Goal: Information Seeking & Learning: Compare options

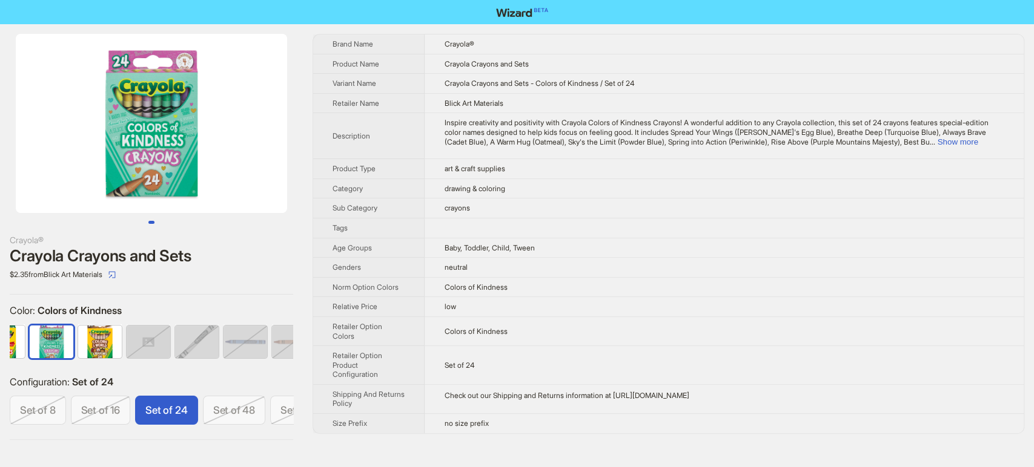
scroll to position [0, 106]
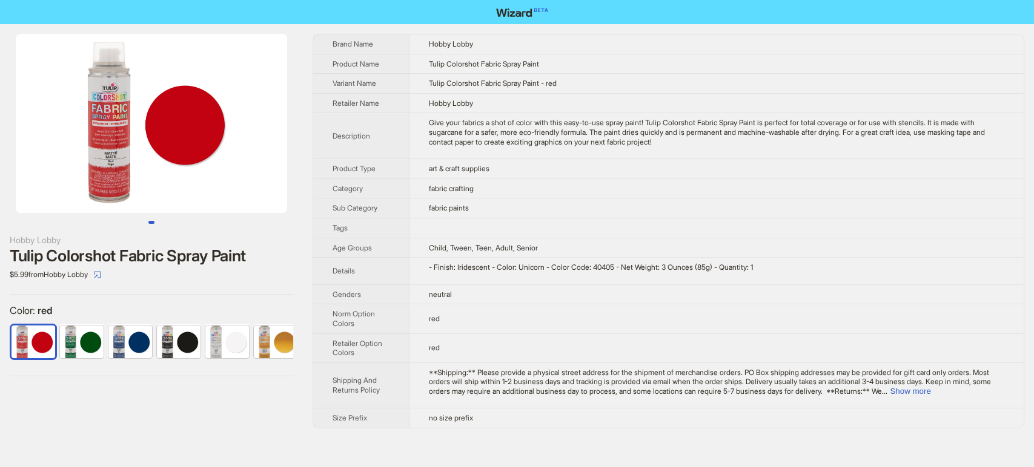
click at [97, 160] on img at bounding box center [151, 123] width 271 height 179
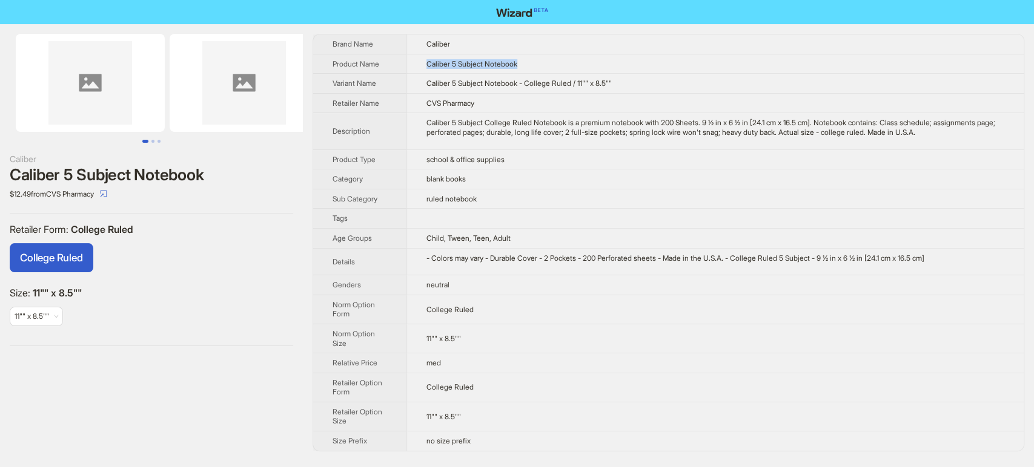
drag, startPoint x: 543, startPoint y: 65, endPoint x: 385, endPoint y: 65, distance: 157.4
click at [385, 65] on tr "Product Name Caliber 5 Subject Notebook" at bounding box center [668, 64] width 710 height 20
copy tr "Caliber 5 Subject Notebook"
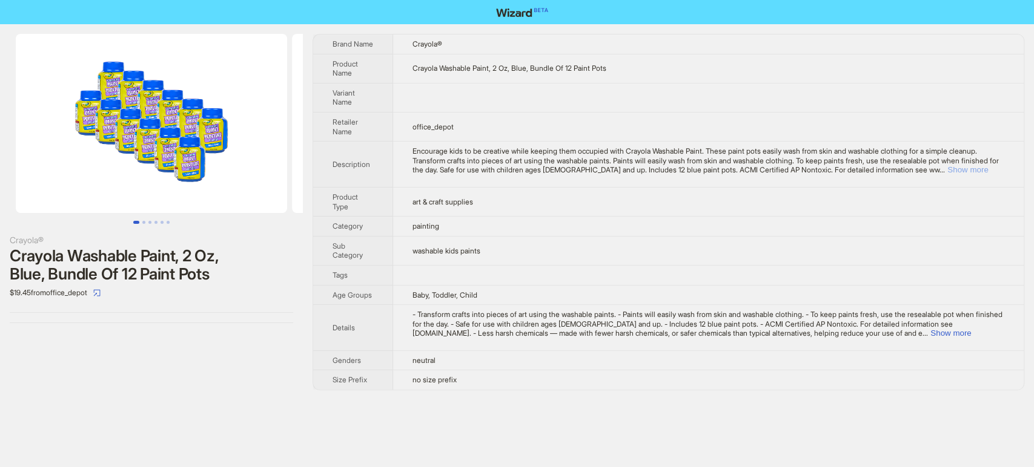
click at [979, 173] on button "Show more" at bounding box center [967, 169] width 41 height 9
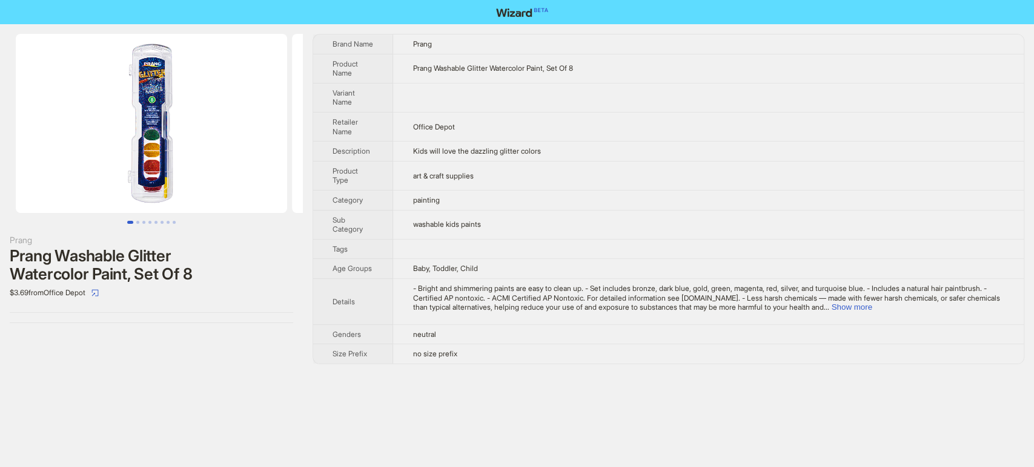
click at [153, 153] on img at bounding box center [151, 123] width 271 height 179
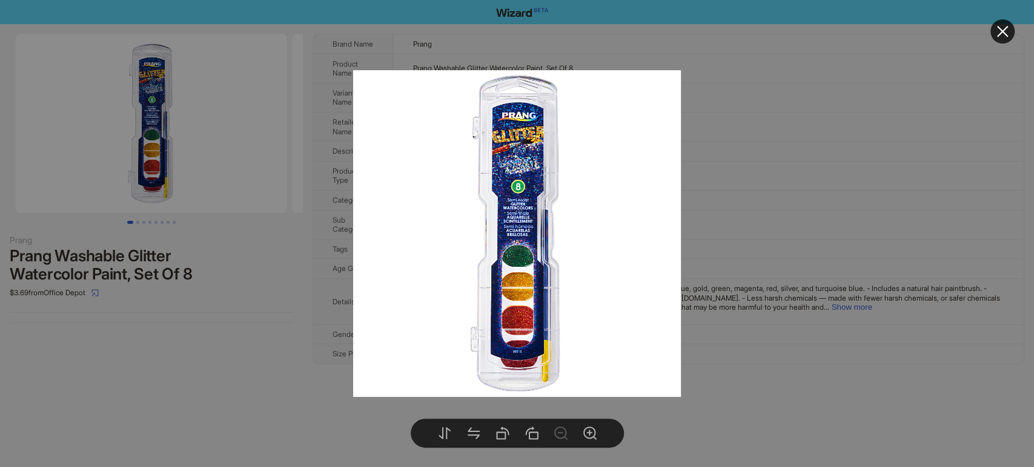
click at [222, 150] on div at bounding box center [517, 233] width 1034 height 467
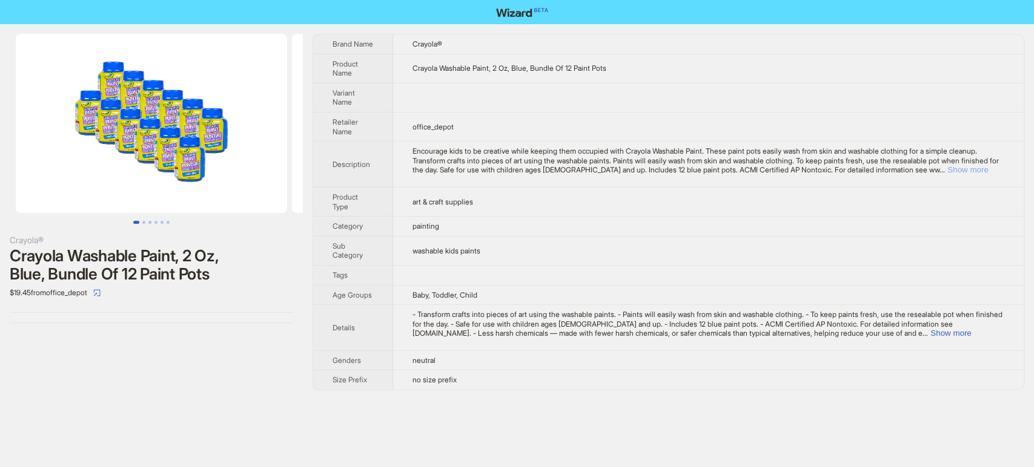
click at [975, 172] on button "Show more" at bounding box center [967, 169] width 41 height 9
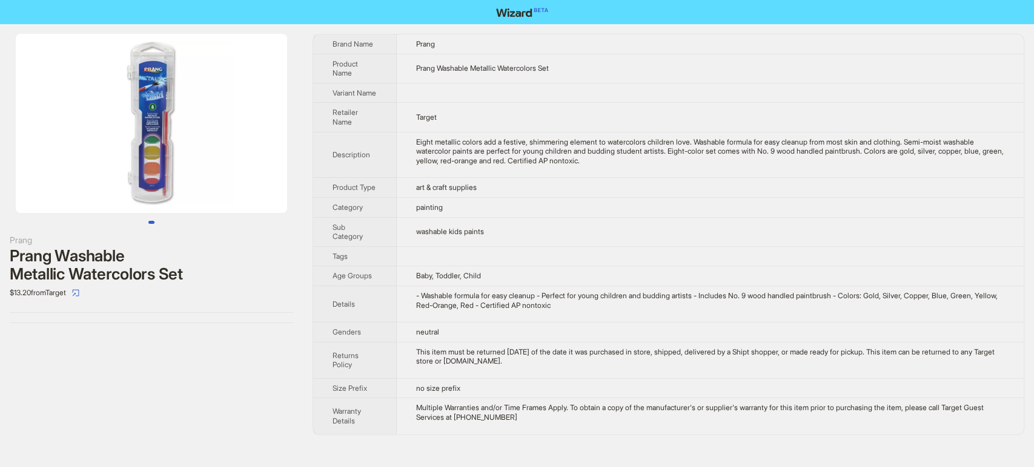
click at [164, 110] on img at bounding box center [151, 123] width 271 height 179
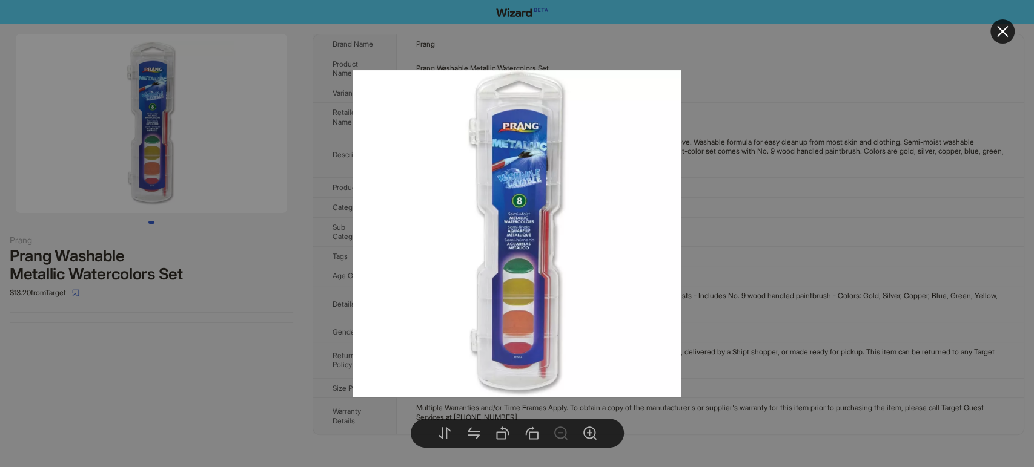
click at [195, 354] on div at bounding box center [517, 233] width 1034 height 467
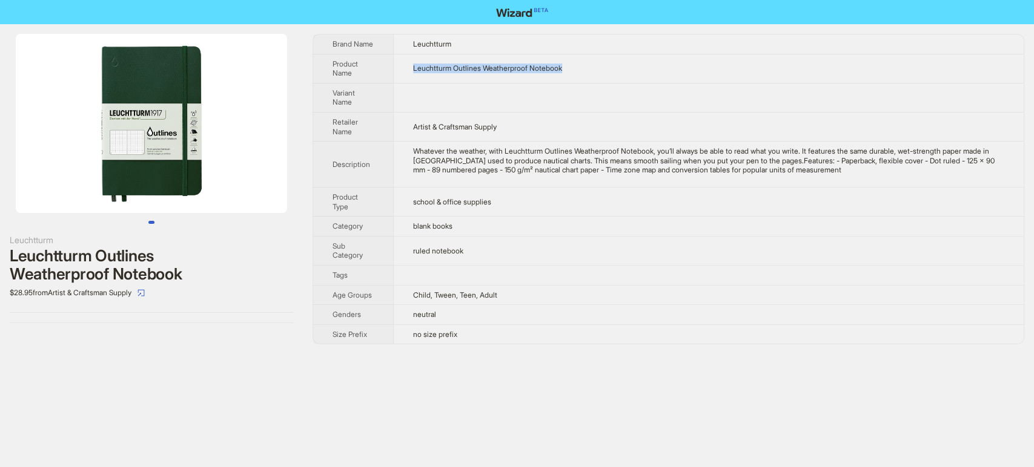
drag, startPoint x: 558, startPoint y: 64, endPoint x: 407, endPoint y: 59, distance: 151.4
click at [407, 59] on td "Leuchtturm Outlines Weatherproof Notebook" at bounding box center [708, 68] width 630 height 29
copy span "Leuchtturm Outlines Weatherproof Notebook"
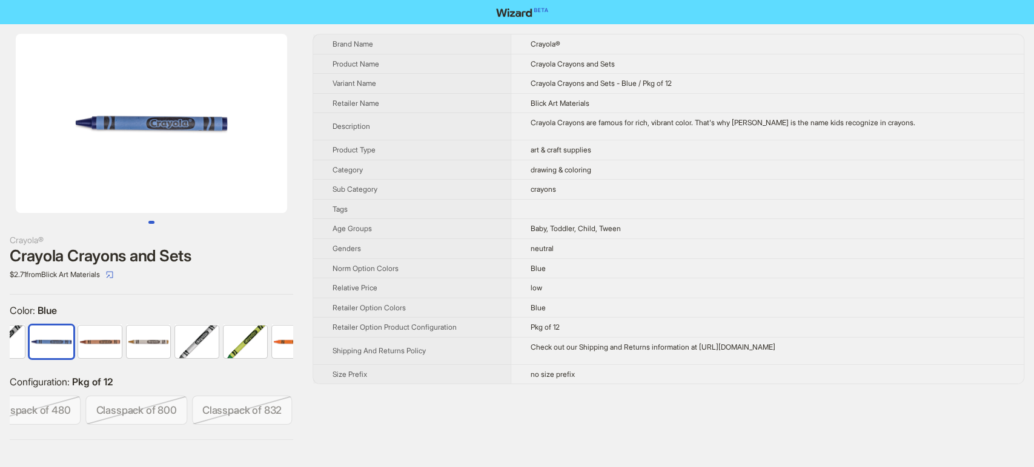
scroll to position [0, 654]
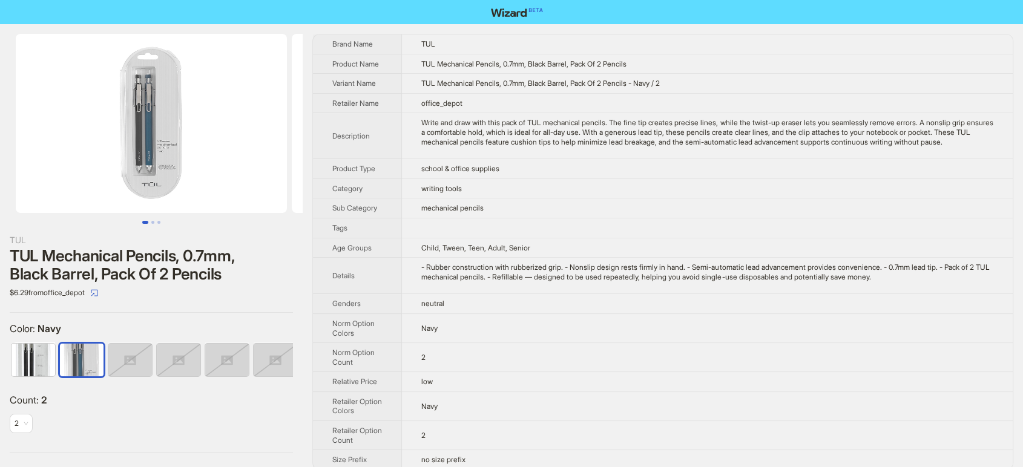
scroll to position [0, 7]
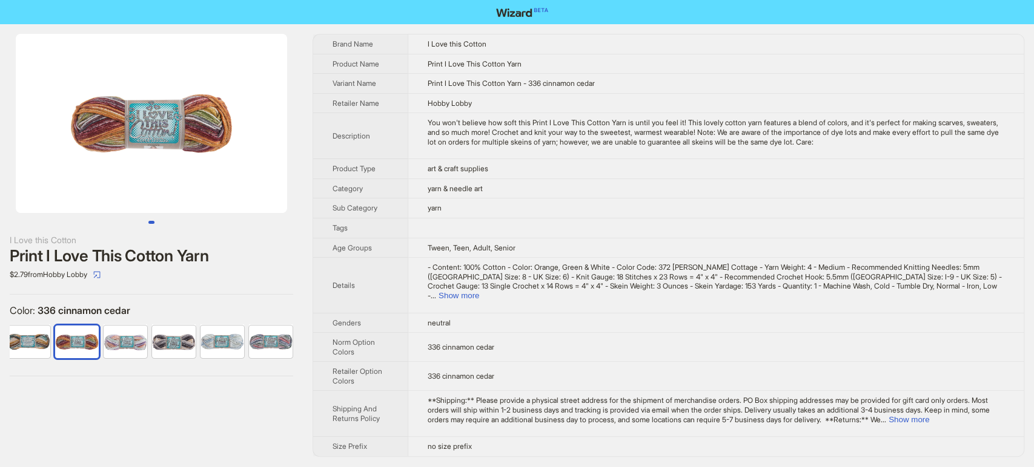
scroll to position [0, 563]
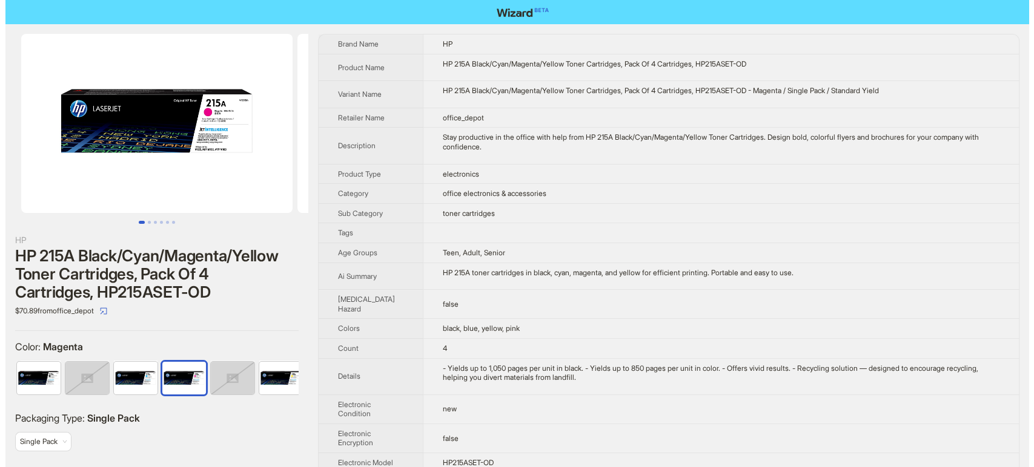
scroll to position [0, 7]
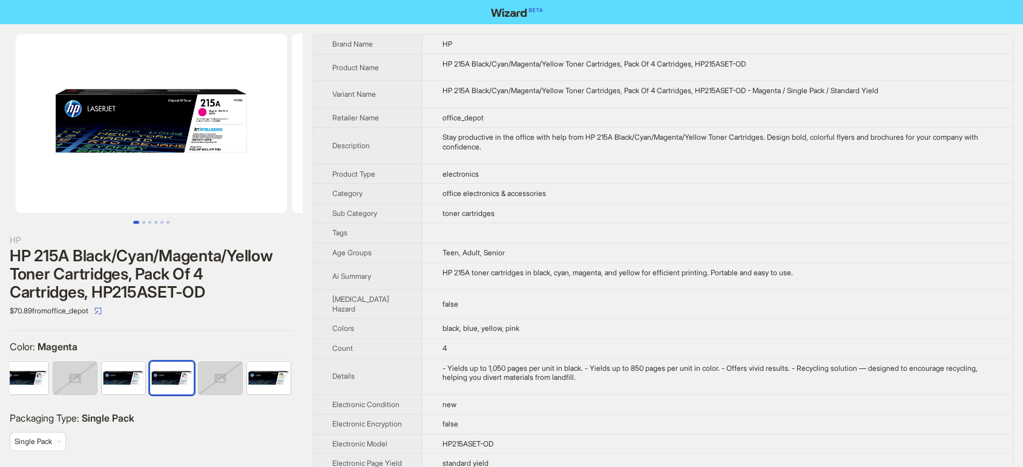
click at [199, 137] on img at bounding box center [151, 123] width 271 height 179
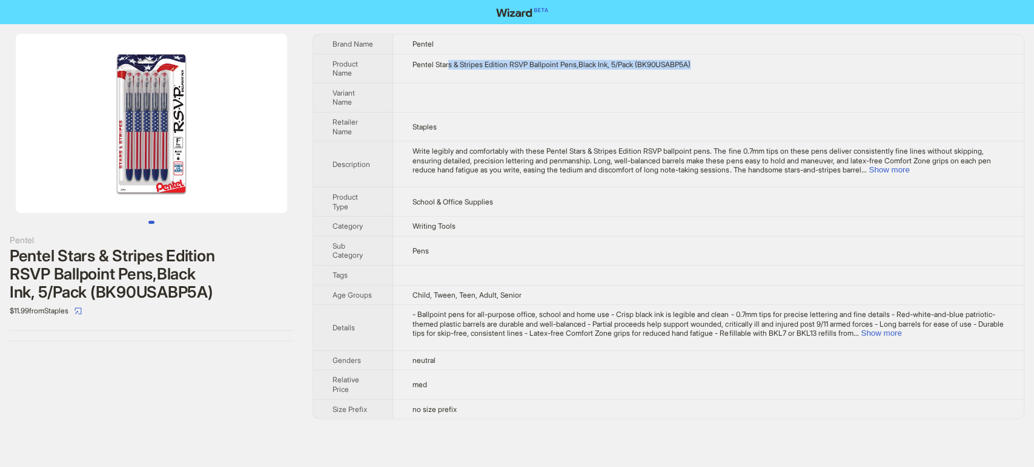
drag, startPoint x: 711, startPoint y: 66, endPoint x: 437, endPoint y: 62, distance: 274.9
click at [442, 62] on div "Pentel Stars & Stripes Edition RSVP Ballpoint Pens,Black Ink, 5/Pack (BK90USABP…" at bounding box center [708, 65] width 592 height 10
drag, startPoint x: 437, startPoint y: 62, endPoint x: 418, endPoint y: 61, distance: 18.2
click at [418, 61] on div "Pentel Stars & Stripes Edition RSVP Ballpoint Pens,Black Ink, 5/Pack (BK90USABP…" at bounding box center [708, 65] width 592 height 10
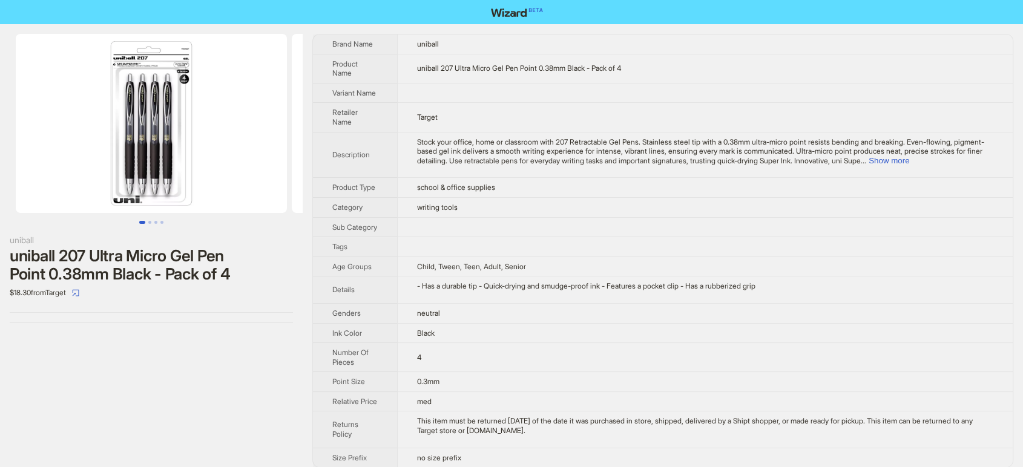
click at [532, 85] on td at bounding box center [705, 93] width 616 height 20
click at [654, 62] on td "uniball 207 Ultra Micro Gel Pen Point 0.38mm Black - Pack of 4" at bounding box center [705, 68] width 616 height 29
click at [654, 68] on td "uniball 207 Ultra Micro Gel Pen Point 0.38mm Black - Pack of 4" at bounding box center [705, 68] width 616 height 29
drag, startPoint x: 639, startPoint y: 57, endPoint x: 403, endPoint y: 62, distance: 236.2
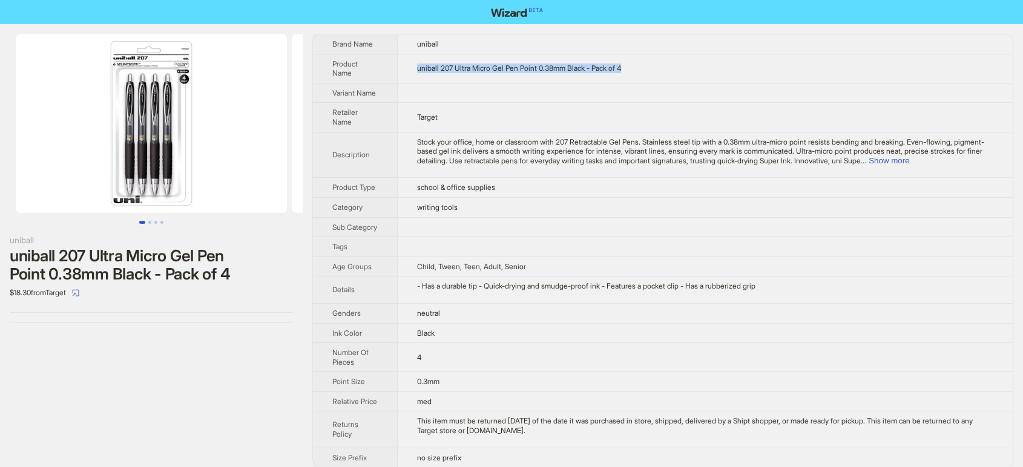
click at [403, 62] on td "uniball 207 Ultra Micro Gel Pen Point 0.38mm Black - Pack of 4" at bounding box center [705, 68] width 616 height 29
copy span "uniball 207 Ultra Micro Gel Pen Point 0.38mm Black - Pack of 4"
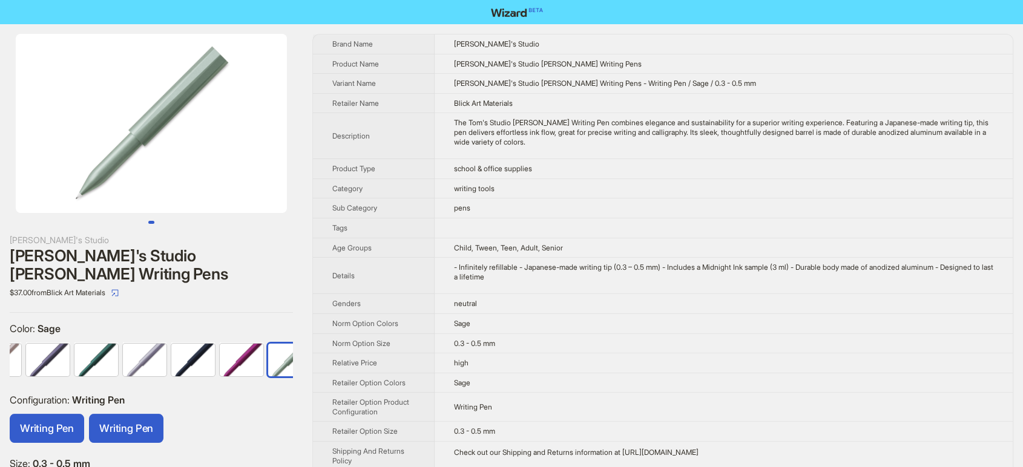
scroll to position [0, 104]
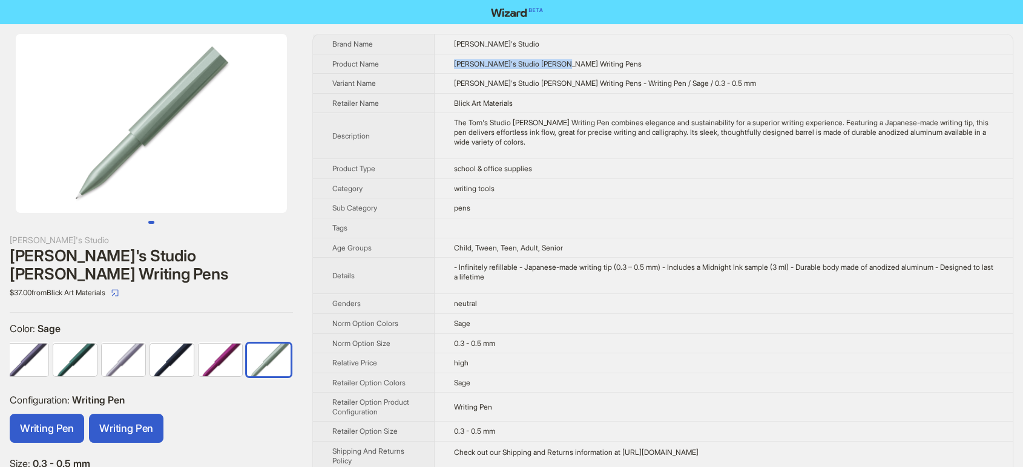
drag, startPoint x: 586, startPoint y: 70, endPoint x: 455, endPoint y: 67, distance: 130.2
click at [455, 67] on td "[PERSON_NAME]'s Studio [PERSON_NAME] Writing Pens" at bounding box center [724, 64] width 579 height 20
copy span "[PERSON_NAME]'s Studio [PERSON_NAME] Writing Pens"
